Goal: Information Seeking & Learning: Check status

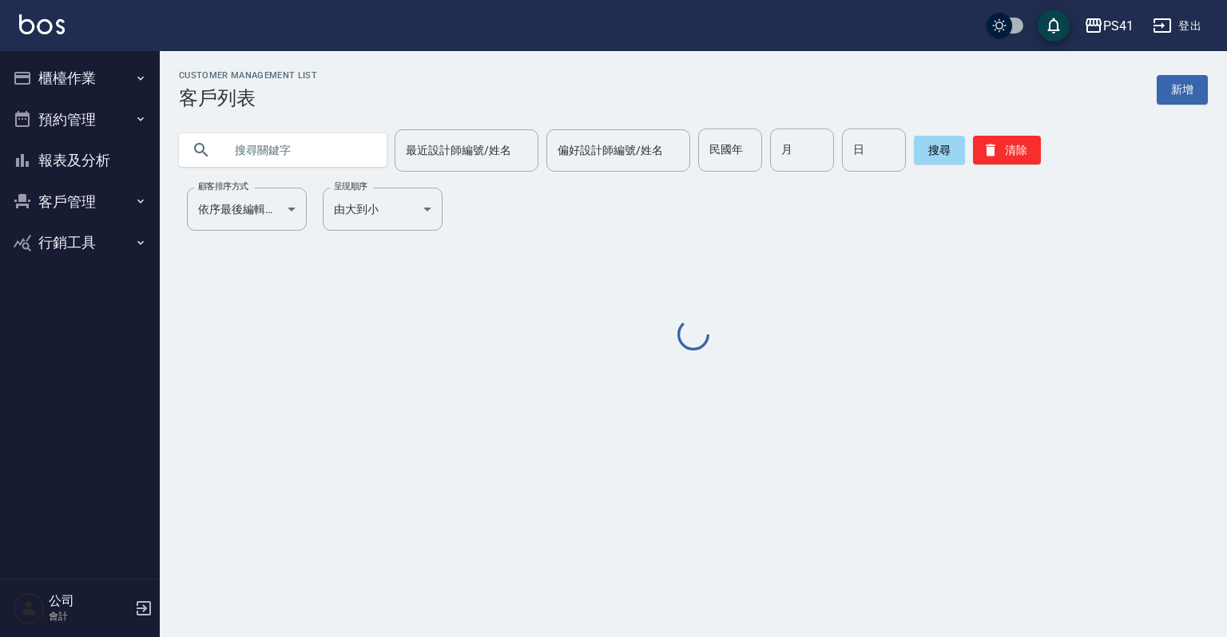
click at [54, 159] on button "報表及分析" at bounding box center [79, 161] width 147 height 42
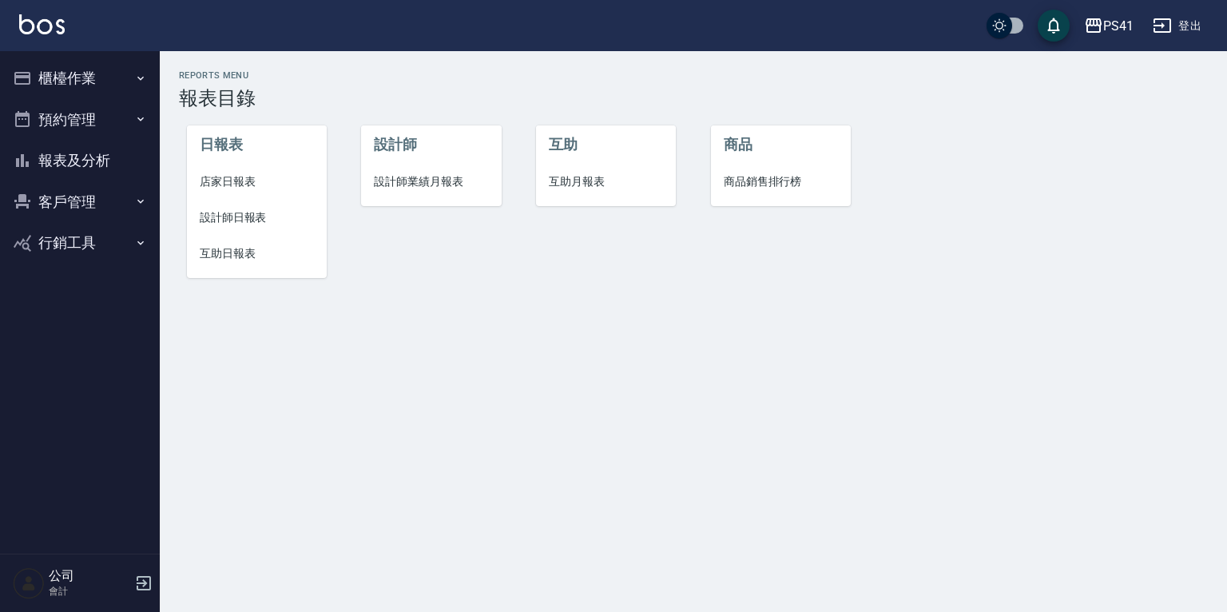
click at [230, 252] on span "互助日報表" at bounding box center [257, 253] width 114 height 17
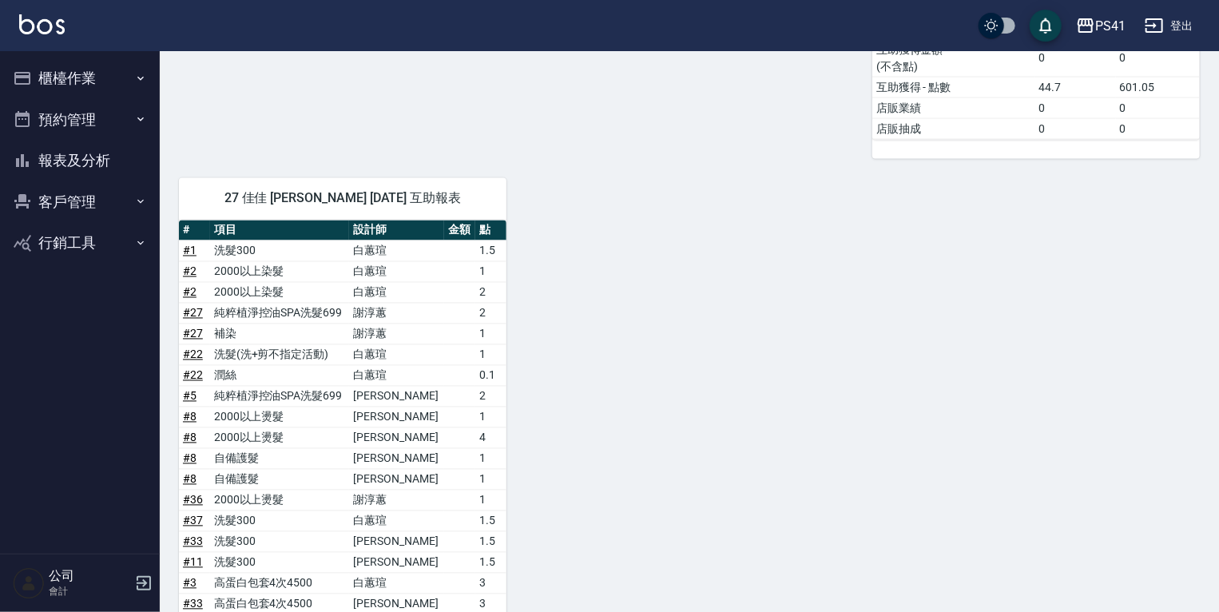
scroll to position [1543, 0]
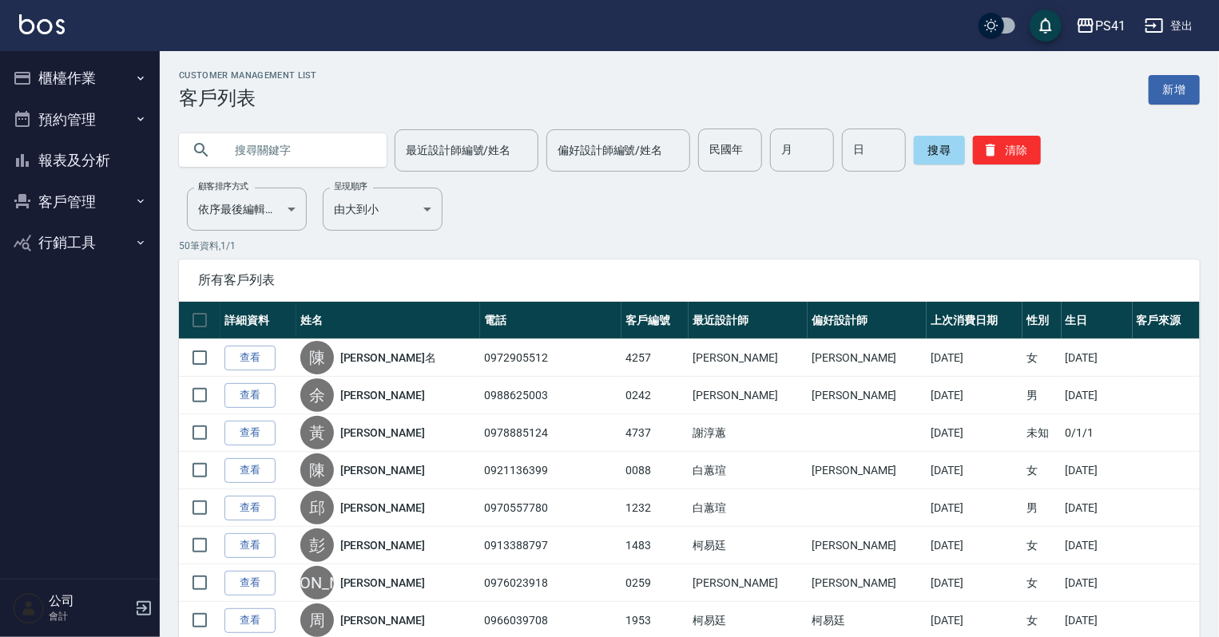
click at [97, 161] on button "報表及分析" at bounding box center [79, 161] width 147 height 42
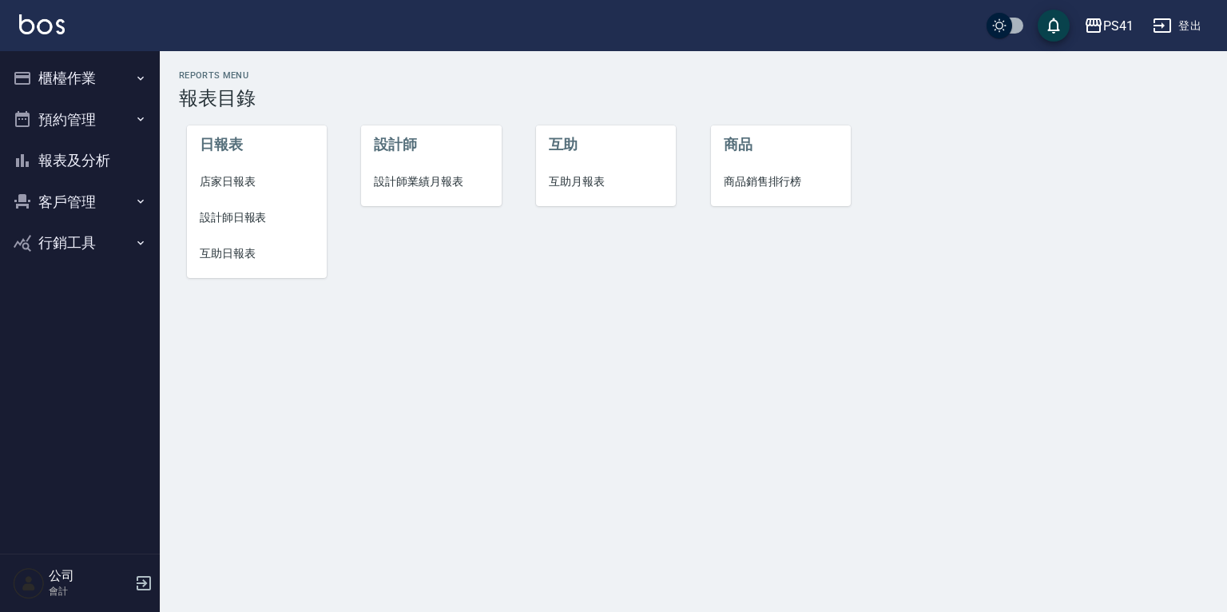
click at [216, 252] on span "互助日報表" at bounding box center [257, 253] width 114 height 17
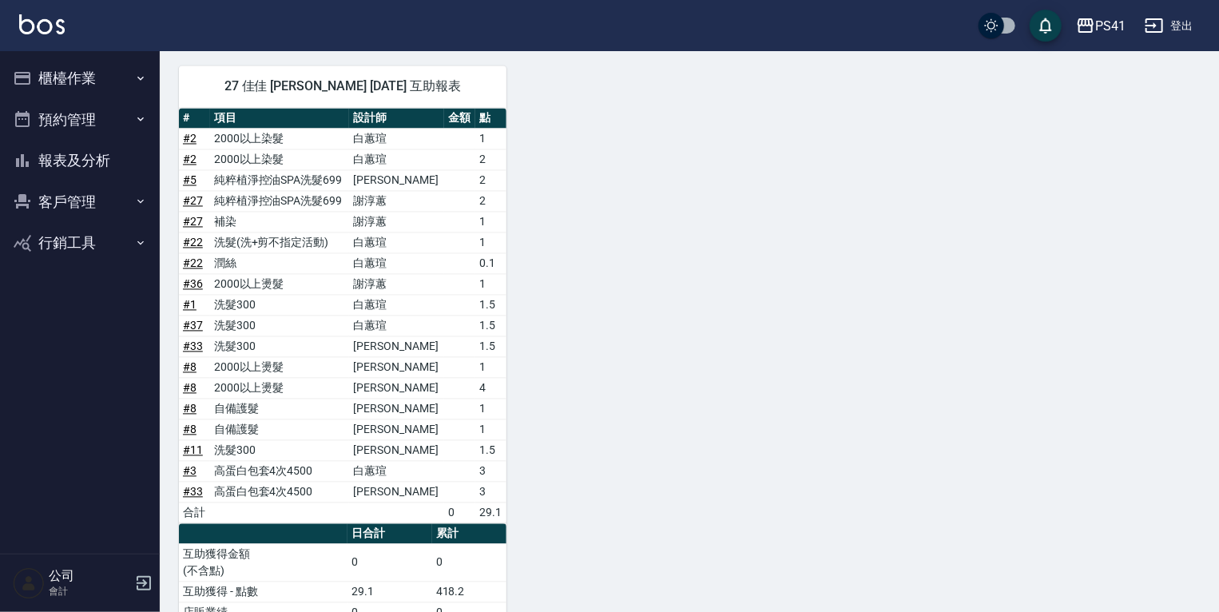
scroll to position [1479, 0]
